Goal: Task Accomplishment & Management: Complete application form

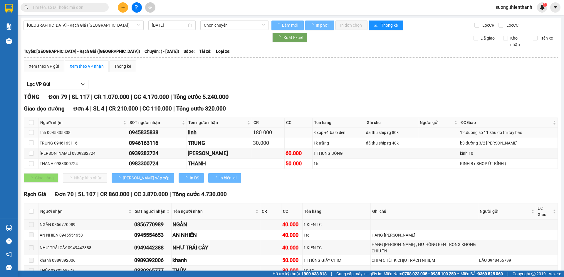
type input "[DATE]"
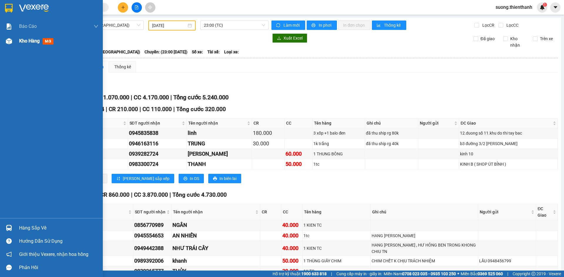
click at [17, 39] on div "Kho hàng mới" at bounding box center [51, 41] width 103 height 15
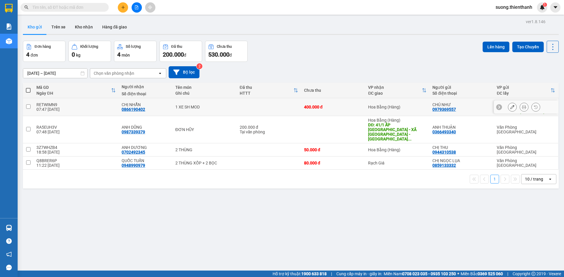
click at [162, 104] on div "CHỊ NHẪN 0866190402" at bounding box center [146, 106] width 48 height 9
checkbox input "true"
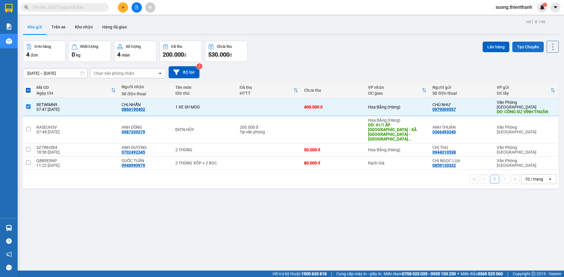
click at [518, 48] on button "Tạo Chuyến" at bounding box center [527, 47] width 31 height 11
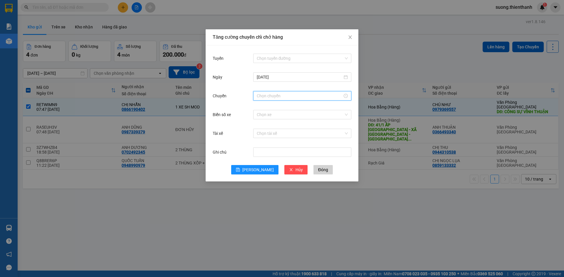
click at [266, 97] on input "Chuyến" at bounding box center [300, 96] width 86 height 6
click at [259, 106] on div "23" at bounding box center [261, 107] width 16 height 8
type input "23:00"
click at [276, 186] on span "OK" at bounding box center [277, 185] width 6 height 6
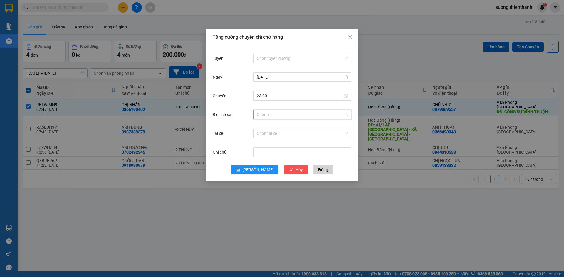
click at [282, 116] on input "Biển số xe" at bounding box center [300, 114] width 87 height 9
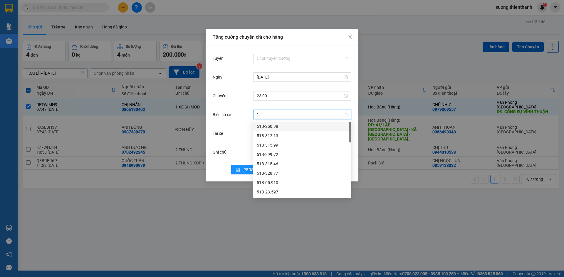
type input "17"
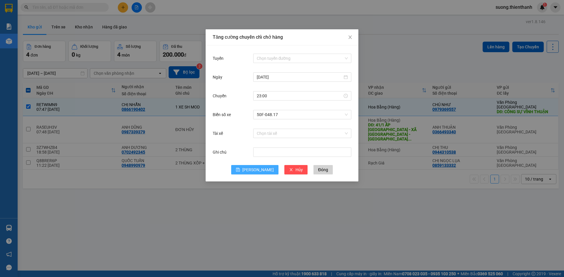
click at [258, 169] on span "[PERSON_NAME]" at bounding box center [257, 170] width 31 height 6
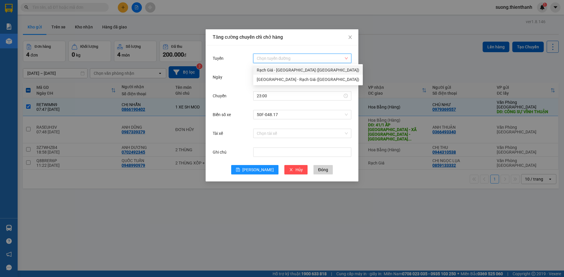
click at [272, 56] on input "Tuyến" at bounding box center [300, 58] width 87 height 9
click at [271, 69] on div "Rạch Giá - [GEOGRAPHIC_DATA] ([GEOGRAPHIC_DATA])" at bounding box center [308, 70] width 102 height 6
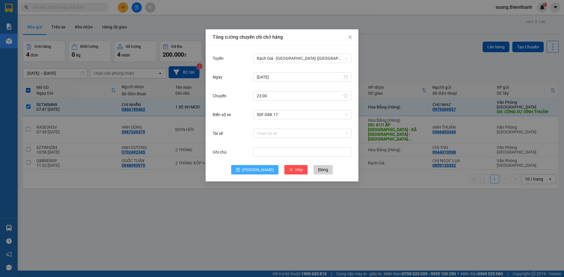
click at [251, 167] on button "[PERSON_NAME]" at bounding box center [254, 169] width 47 height 9
click at [254, 168] on button "[PERSON_NAME]" at bounding box center [254, 169] width 47 height 9
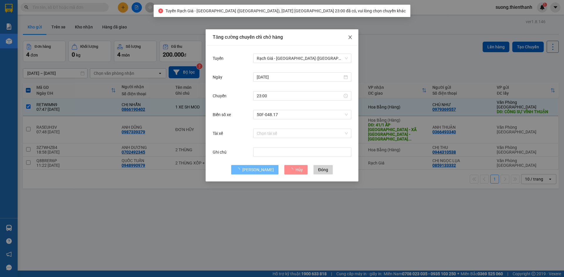
click at [348, 36] on icon "close" at bounding box center [350, 37] width 5 height 5
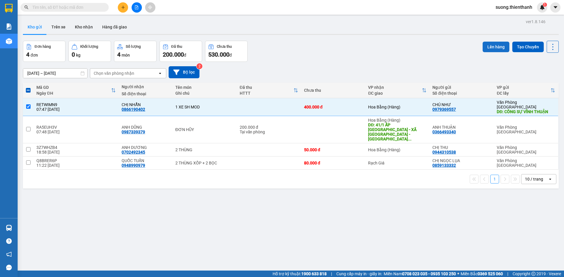
click at [489, 46] on button "Lên hàng" at bounding box center [495, 47] width 27 height 11
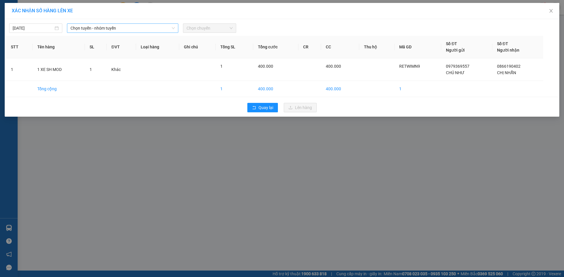
click at [113, 28] on span "Chọn tuyến - nhóm tuyến" at bounding box center [122, 28] width 104 height 9
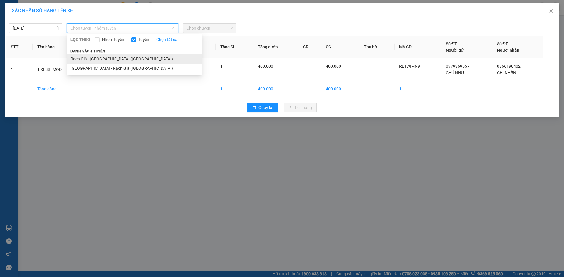
click at [109, 57] on li "Rạch Giá - [GEOGRAPHIC_DATA] ([GEOGRAPHIC_DATA])" at bounding box center [134, 58] width 135 height 9
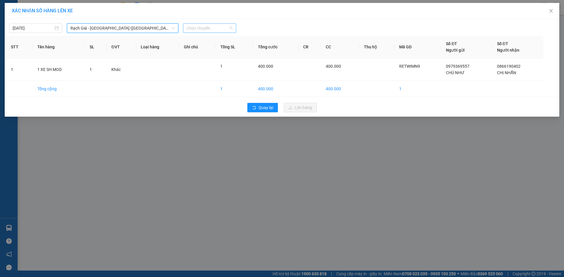
click at [217, 27] on span "Chọn chuyến" at bounding box center [209, 28] width 46 height 9
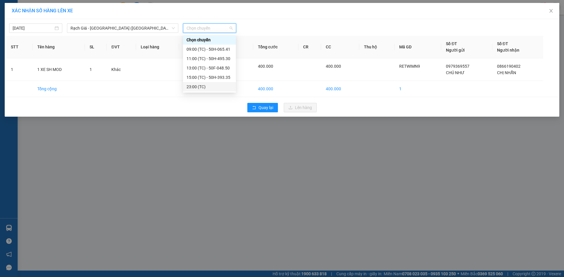
click at [194, 86] on div "23:00 (TC)" at bounding box center [209, 87] width 46 height 6
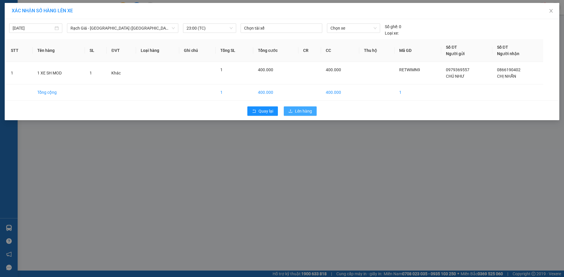
click at [305, 108] on span "Lên hàng" at bounding box center [303, 111] width 17 height 6
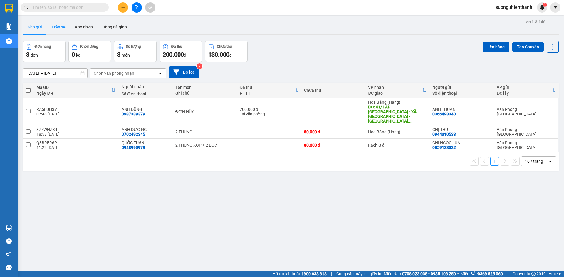
click at [55, 26] on button "Trên xe" at bounding box center [58, 27] width 23 height 14
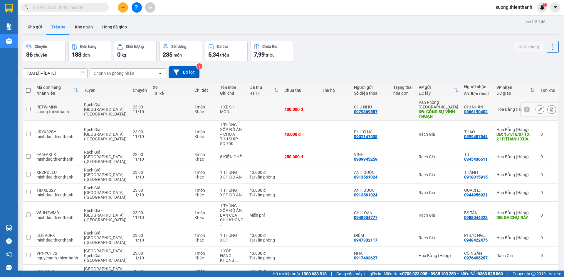
click at [378, 117] on td "CHÚ NHƯ 0979369557" at bounding box center [370, 109] width 39 height 23
checkbox input "true"
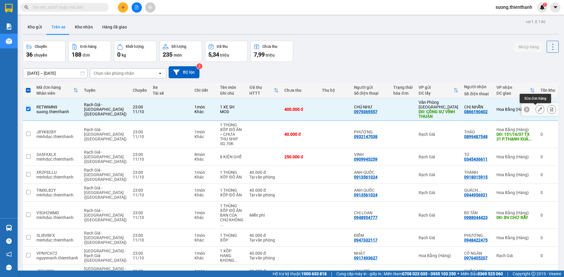
click at [537, 110] on icon at bounding box center [539, 109] width 4 height 4
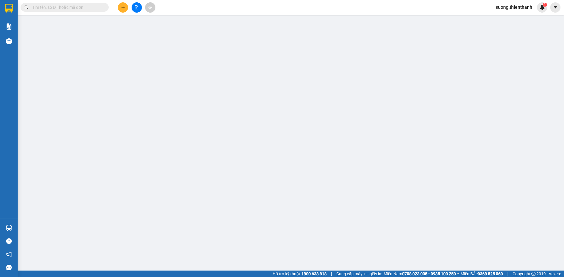
type input "0979369557"
type input "CÔNG SỰ VĨNH THUẬN"
type input "0866190402"
type input "0"
type input "400.000"
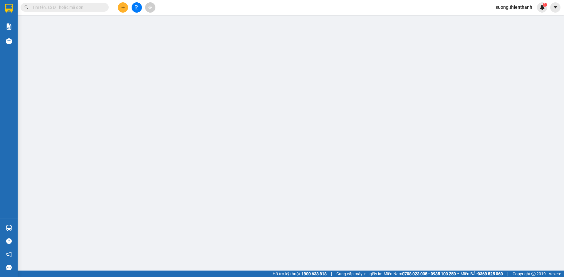
type input "400.000"
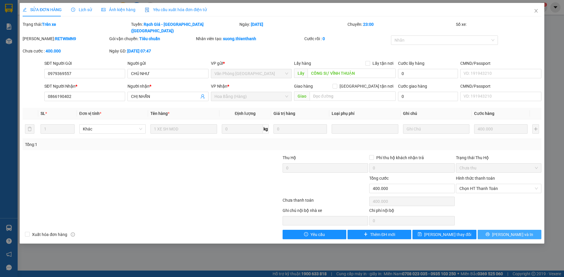
click at [502, 230] on button "[PERSON_NAME] và In" at bounding box center [509, 234] width 64 height 9
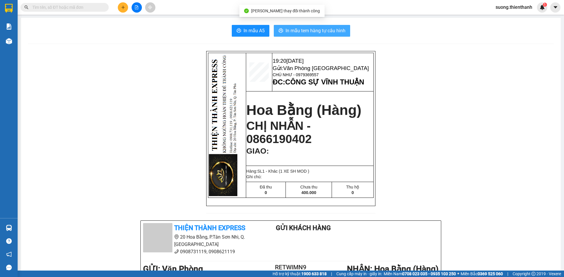
click at [300, 34] on span "In mẫu tem hàng tự cấu hình" at bounding box center [315, 30] width 60 height 7
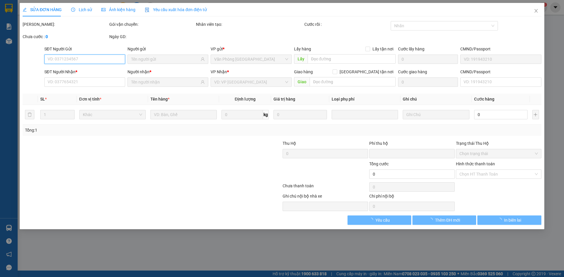
type input "0979369557"
type input "CÔNG SỰ VĨNH THUẬN"
type input "0866190402"
type input "0"
type input "400.000"
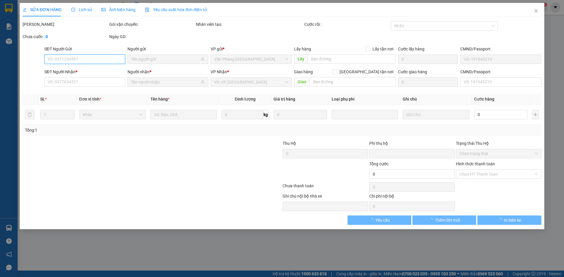
type input "400.000"
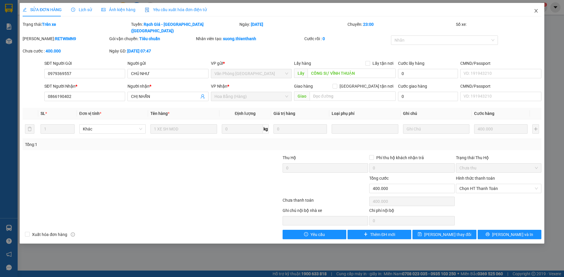
click at [533, 11] on span "Close" at bounding box center [535, 11] width 16 height 16
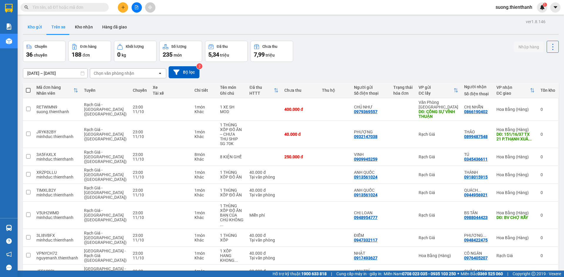
click at [36, 28] on button "Kho gửi" at bounding box center [35, 27] width 24 height 14
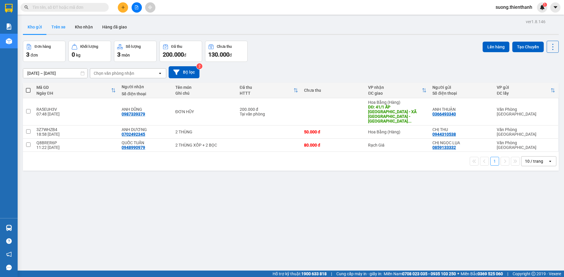
click at [57, 28] on button "Trên xe" at bounding box center [58, 27] width 23 height 14
